Goal: Task Accomplishment & Management: Use online tool/utility

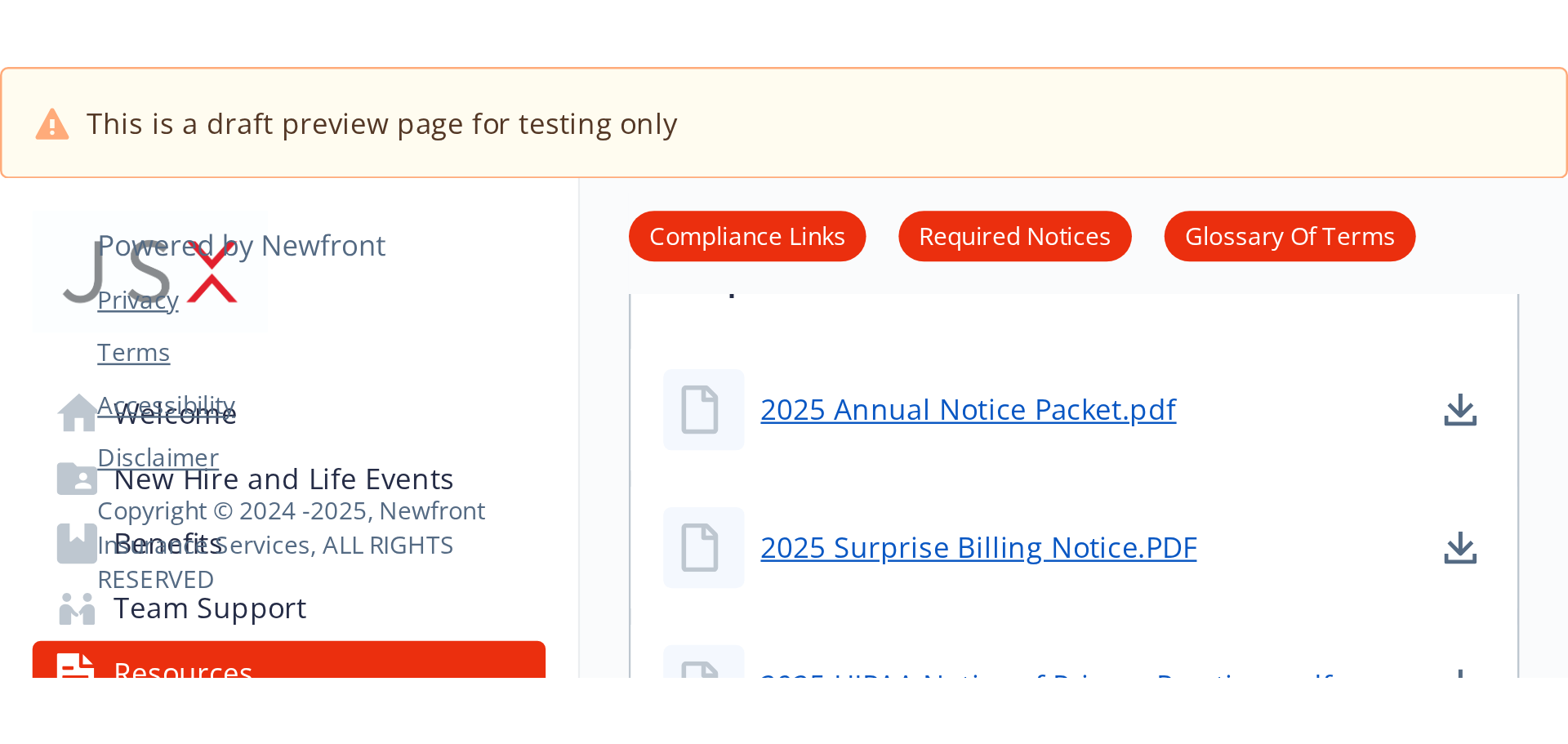
scroll to position [329, 0]
